Goal: Information Seeking & Learning: Learn about a topic

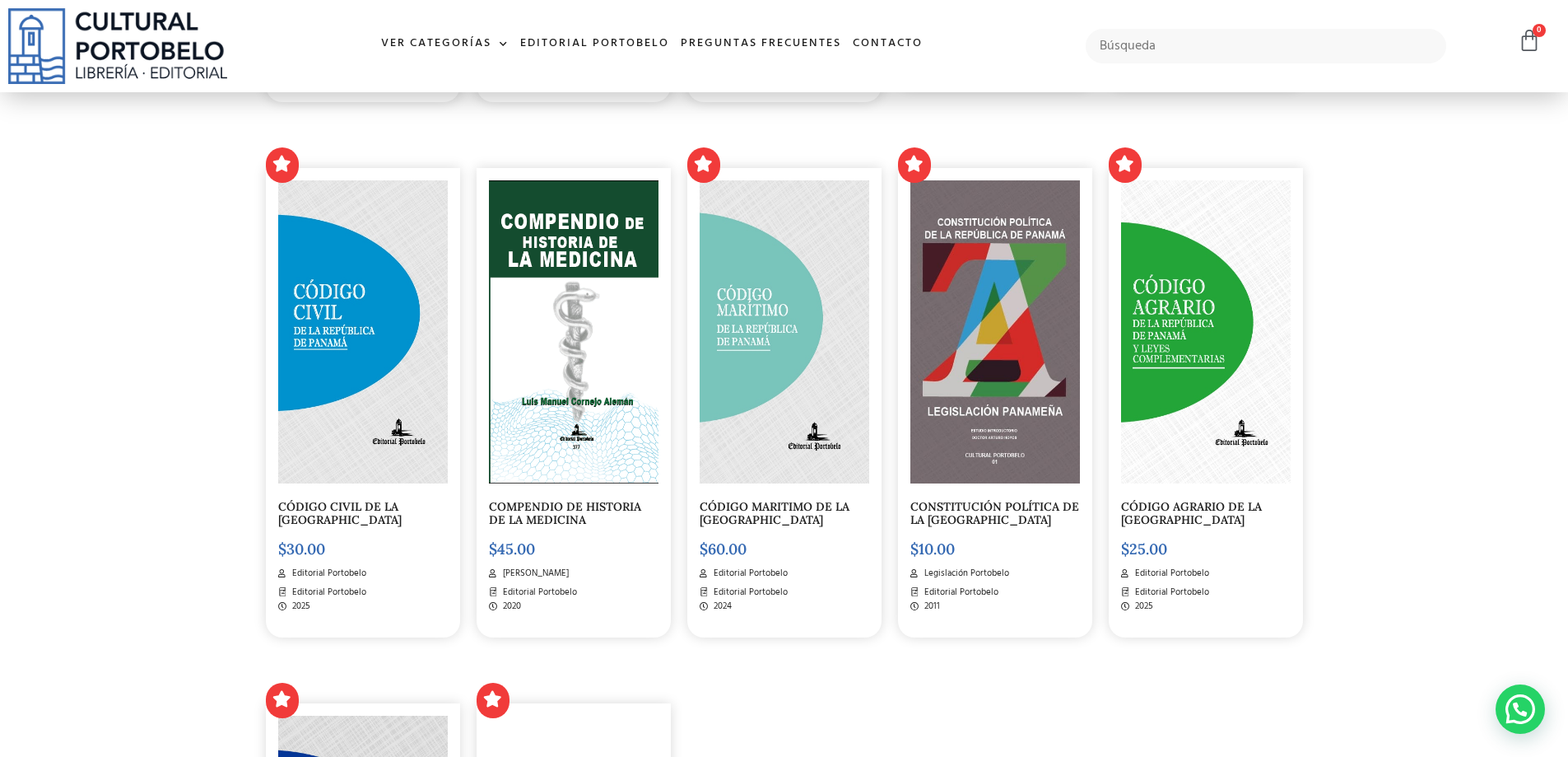
scroll to position [2469, 0]
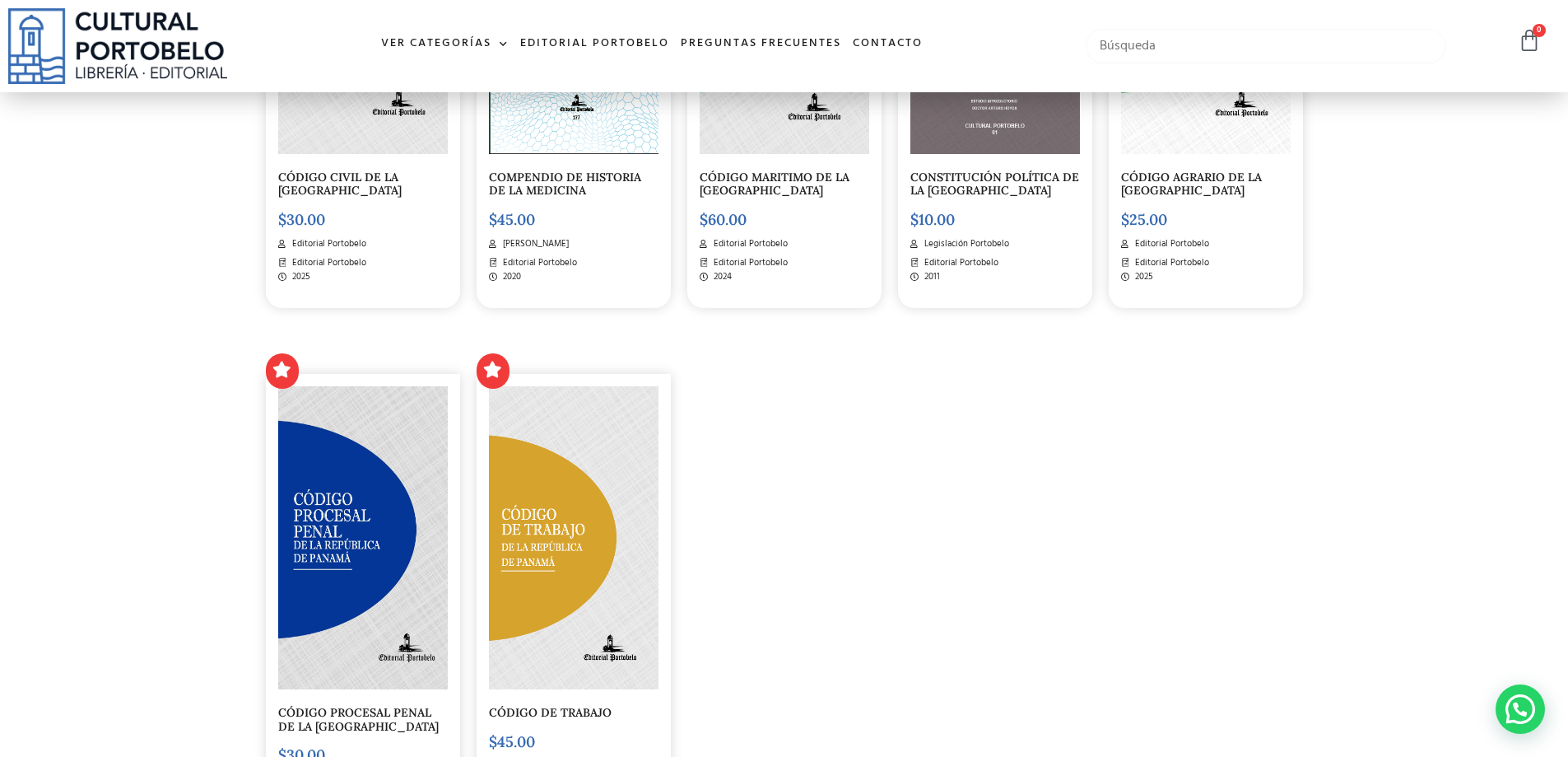
click at [1144, 38] on input "text" at bounding box center [1265, 46] width 362 height 34
type input "constitucion"
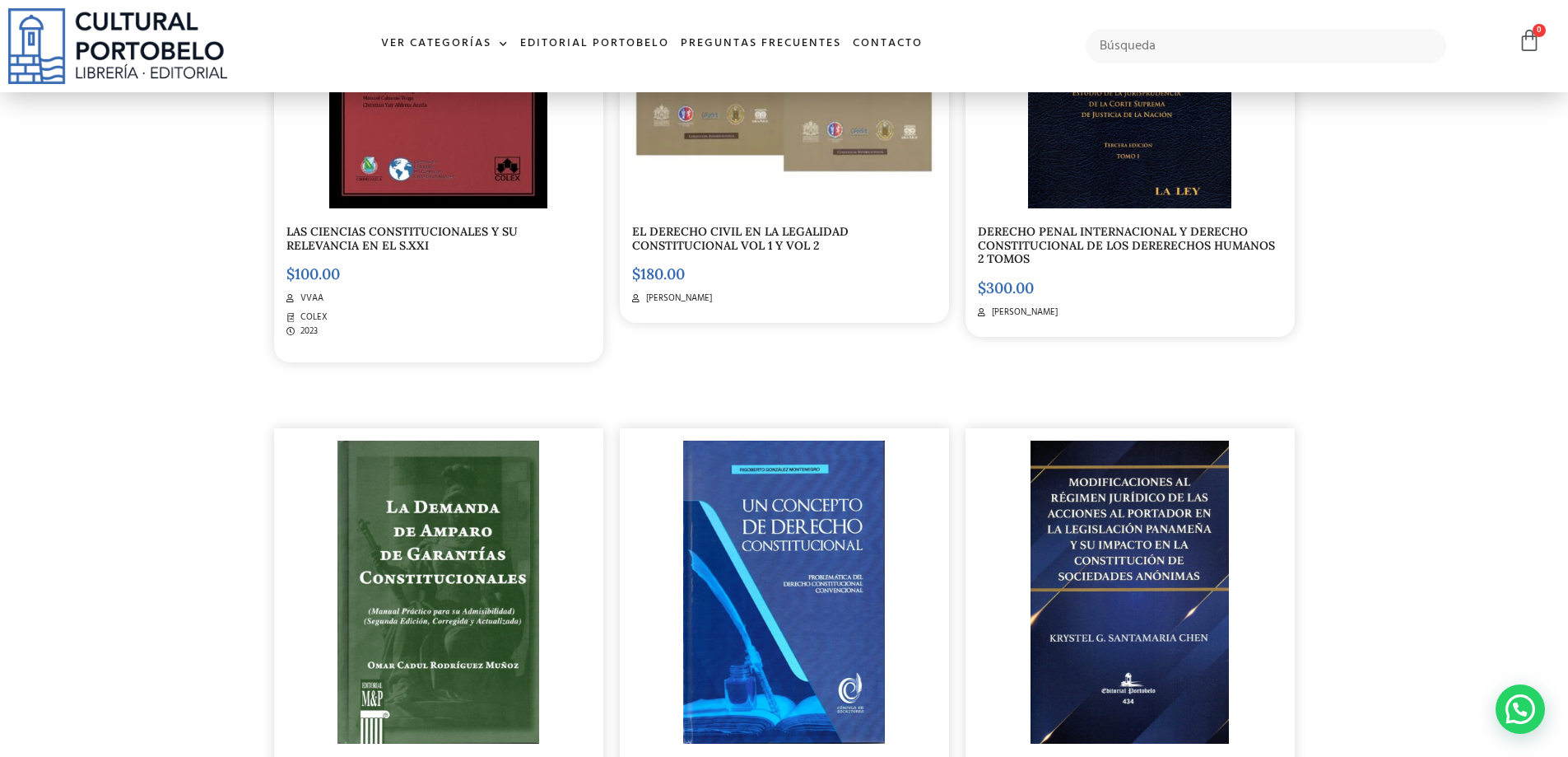
scroll to position [746, 0]
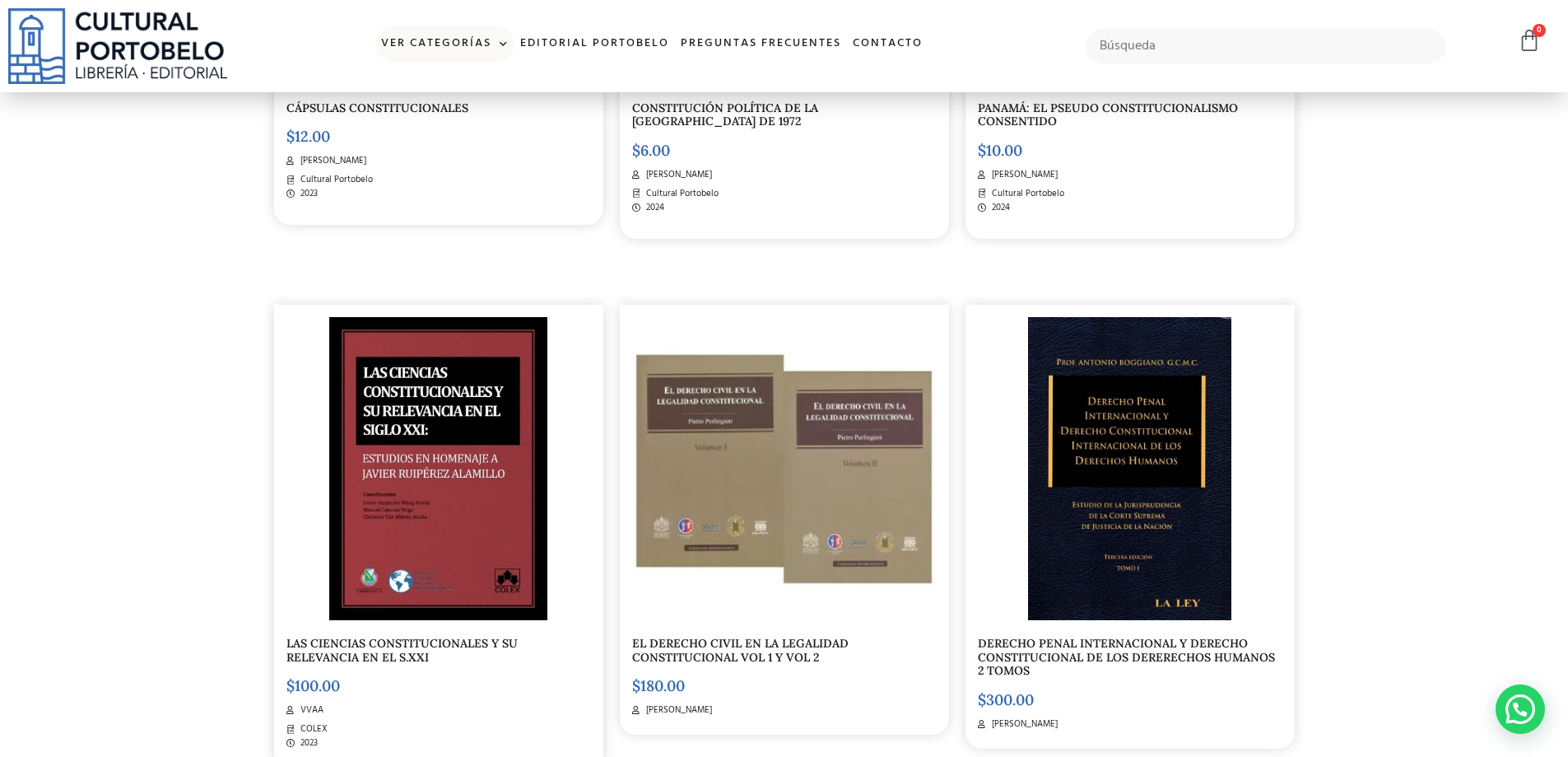
click at [502, 39] on span at bounding box center [500, 44] width 17 height 25
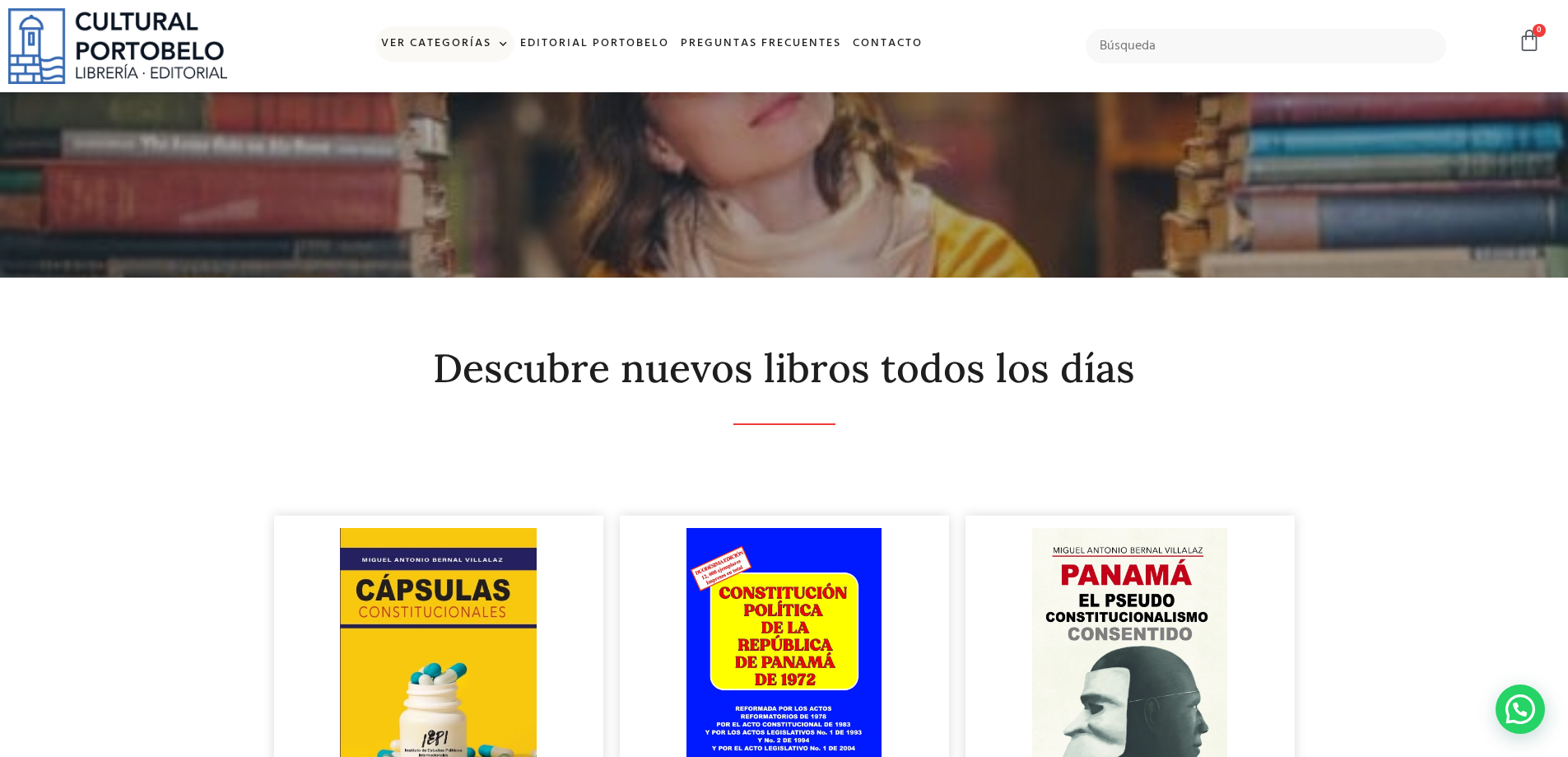
drag, startPoint x: 454, startPoint y: 37, endPoint x: 461, endPoint y: 44, distance: 9.9
click at [454, 38] on link "Ver Categorías" at bounding box center [445, 44] width 139 height 35
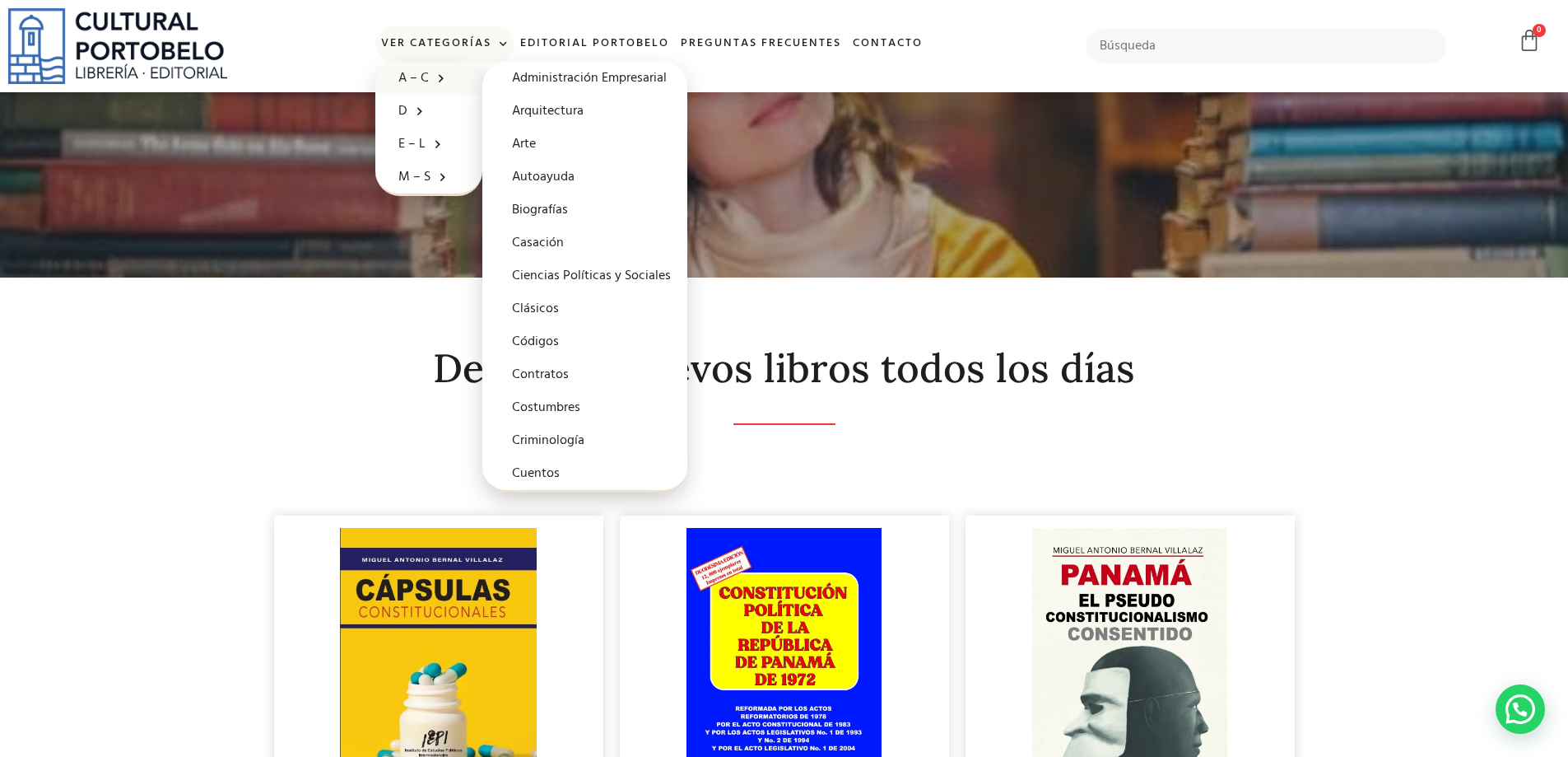
click at [426, 75] on link "A – C" at bounding box center [428, 78] width 107 height 33
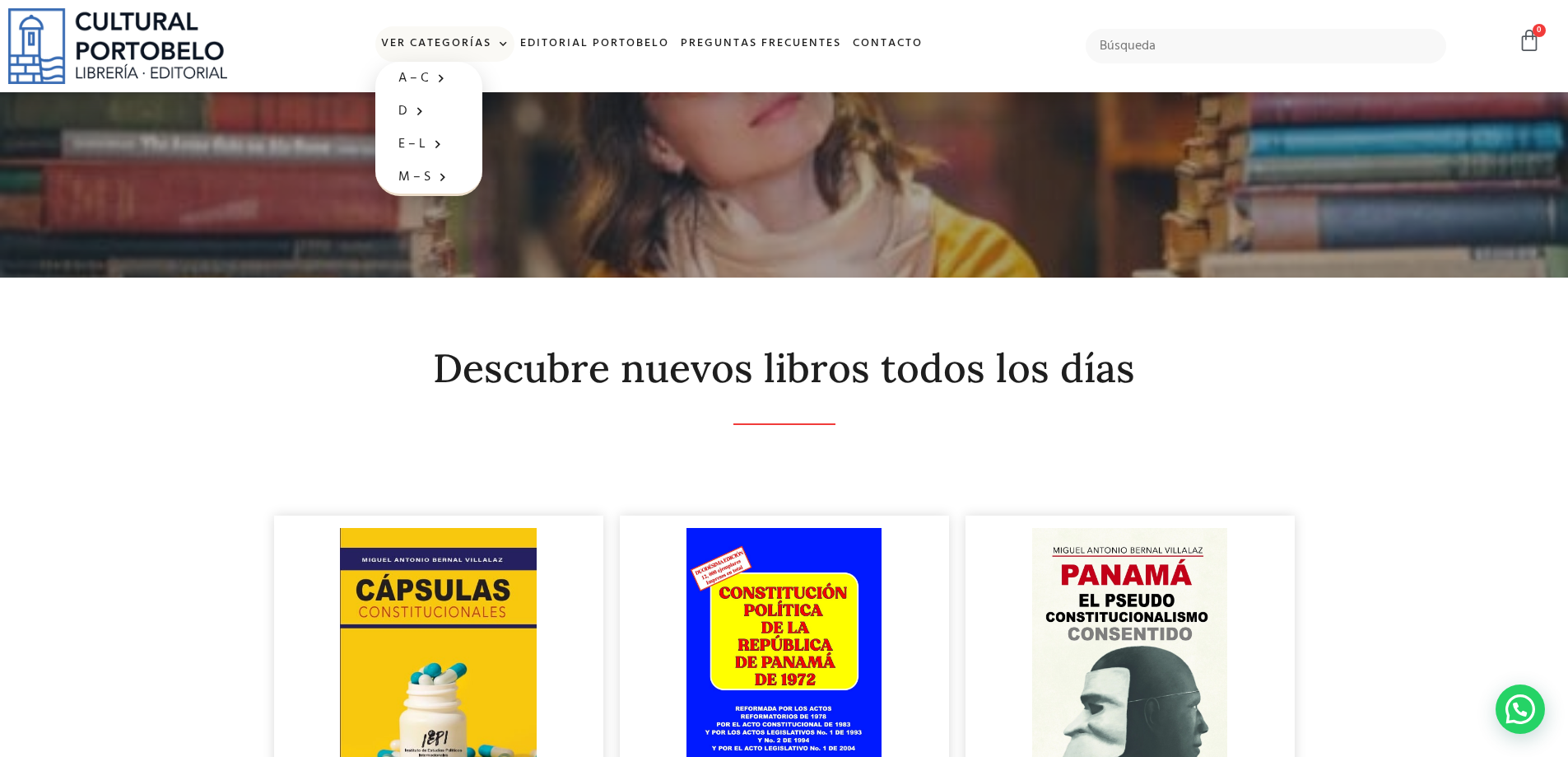
click at [498, 45] on span at bounding box center [500, 44] width 17 height 25
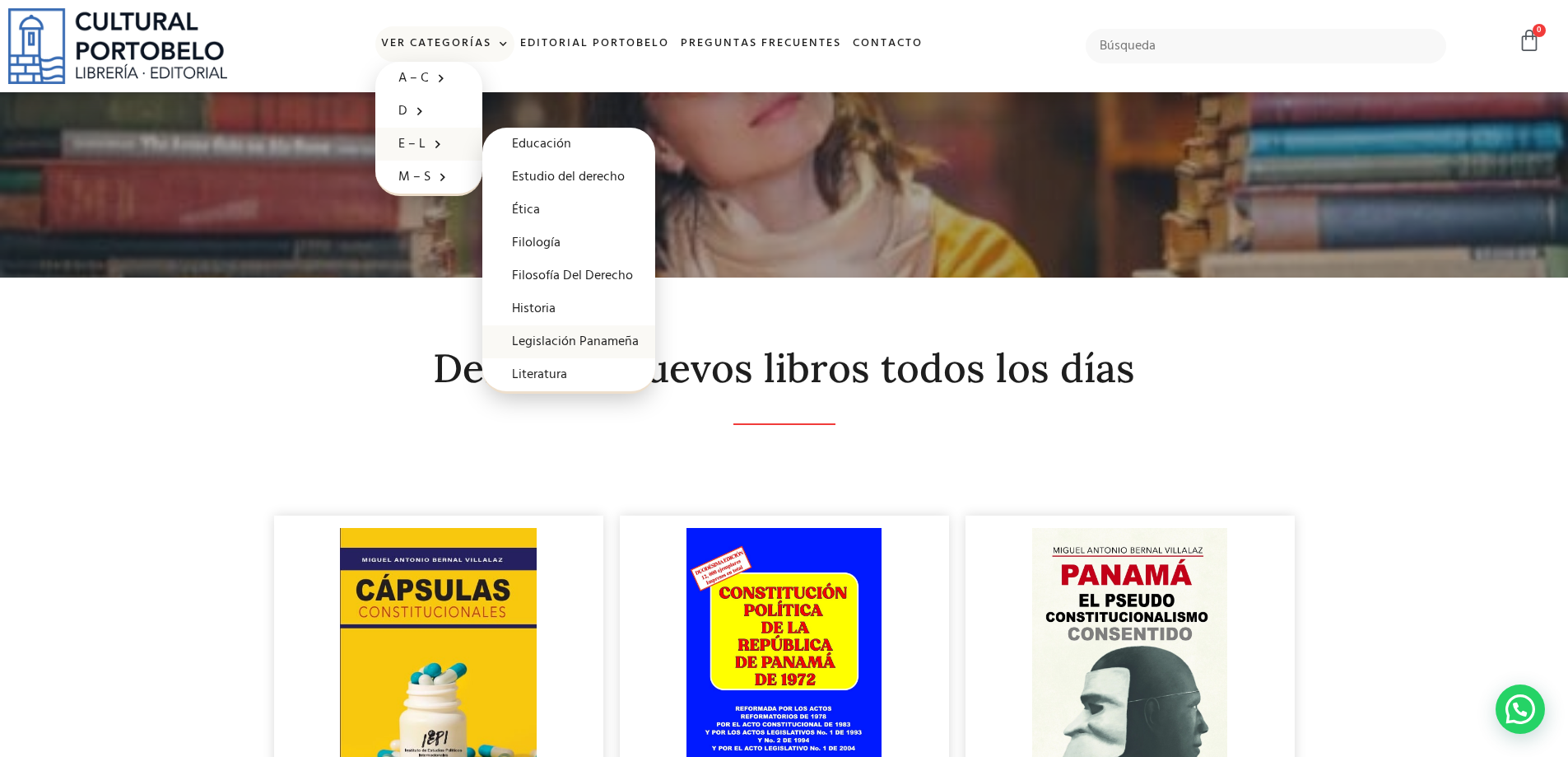
click at [593, 335] on link "Legislación Panameña" at bounding box center [569, 341] width 173 height 33
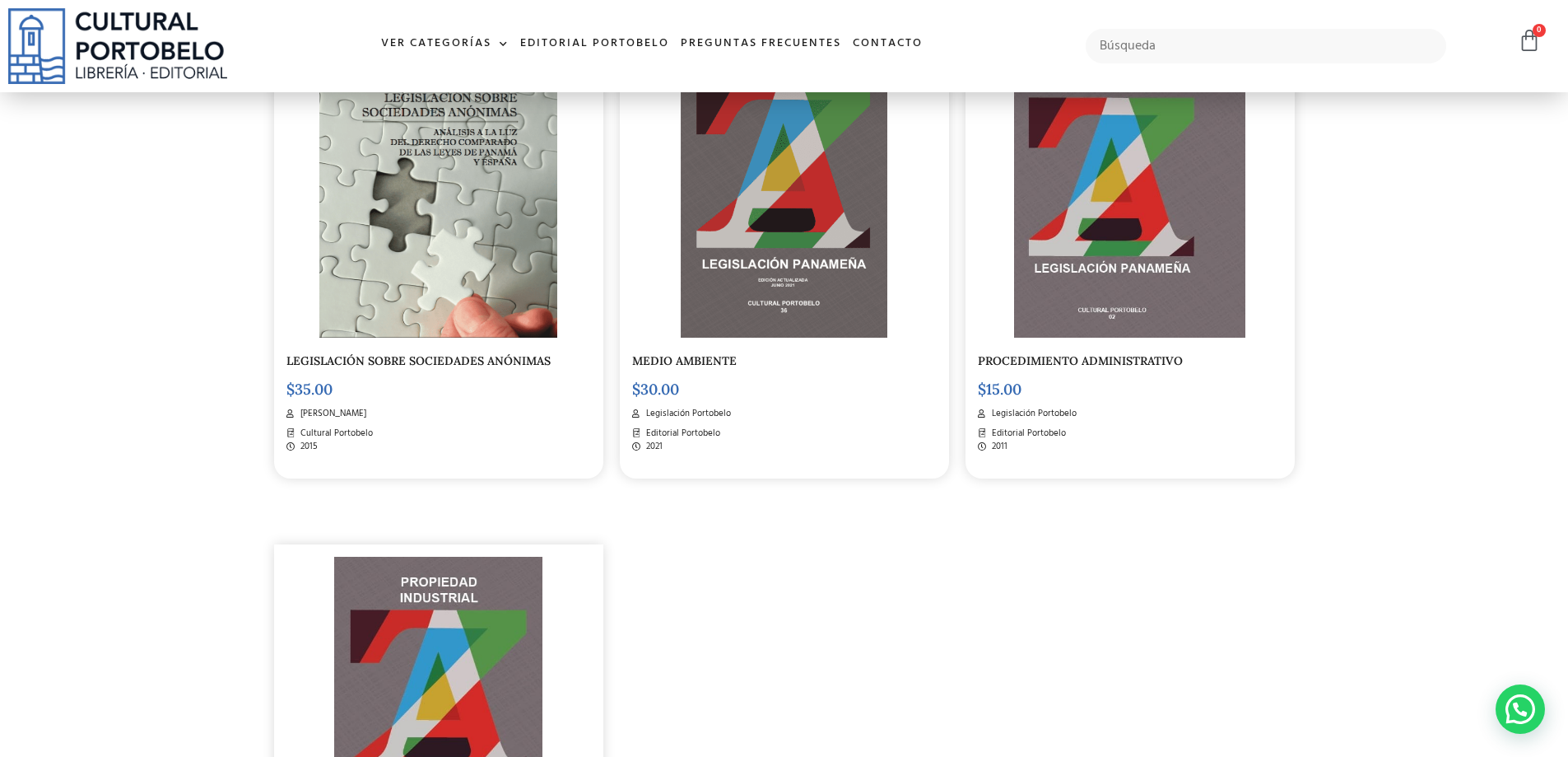
scroll to position [2882, 0]
